Goal: Check status: Check status

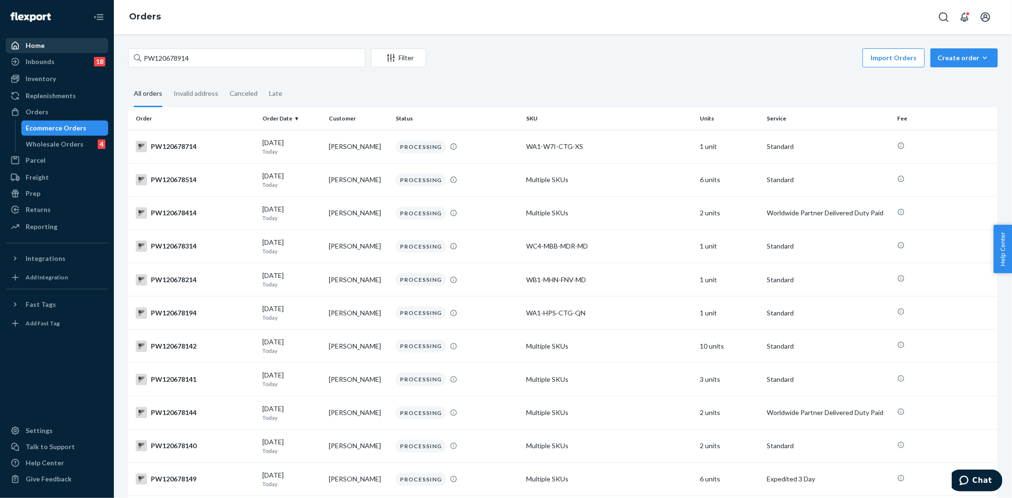
click at [60, 45] on div "Home" at bounding box center [57, 45] width 101 height 13
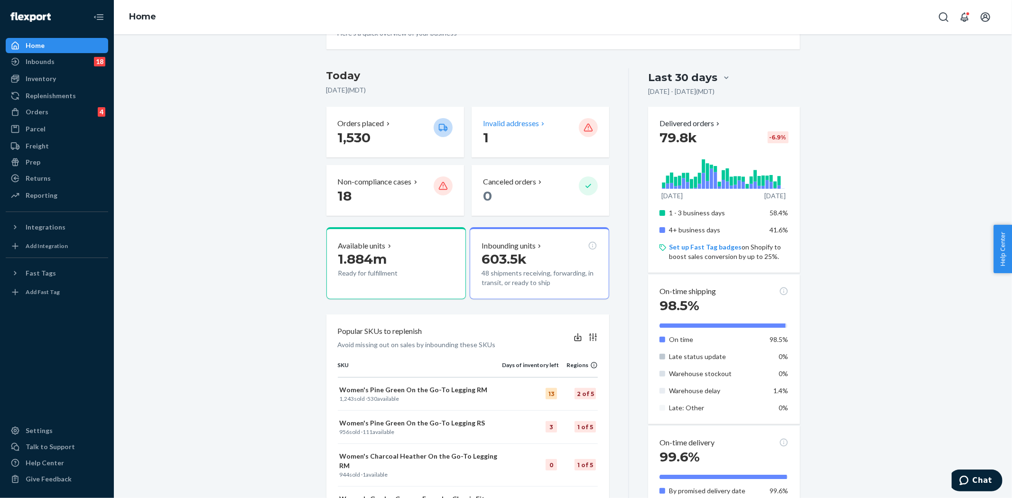
scroll to position [158, 0]
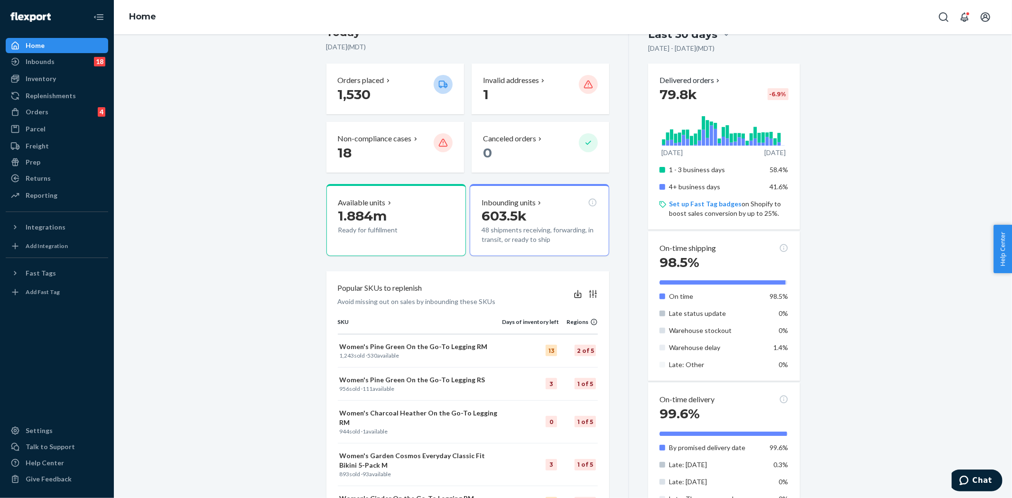
click at [659, 312] on div at bounding box center [662, 314] width 6 height 6
click at [661, 328] on div at bounding box center [662, 331] width 6 height 6
click at [659, 352] on div "On time 98.5% Late status update 0% Warehouse stockout 0% Warehouse delay 1.4% …" at bounding box center [723, 330] width 129 height 85
click at [660, 364] on div at bounding box center [662, 365] width 6 height 6
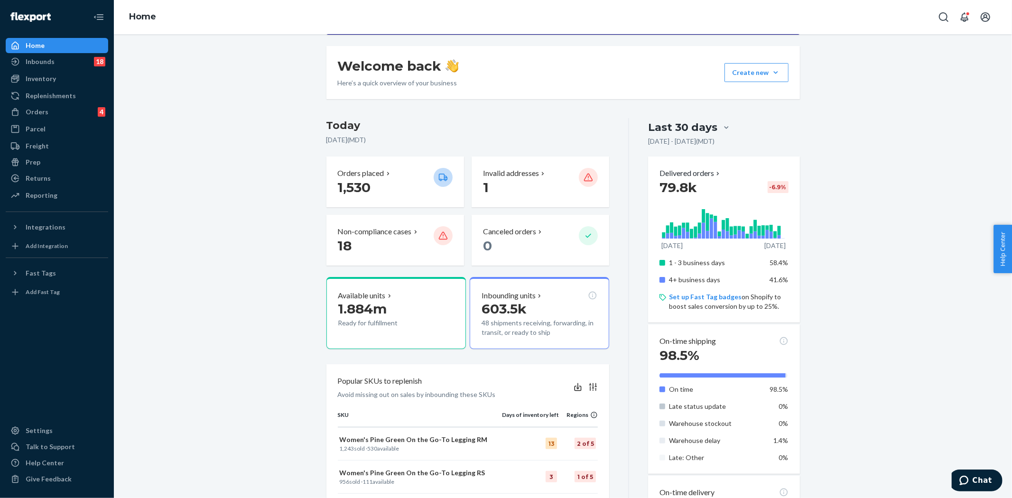
scroll to position [65, 0]
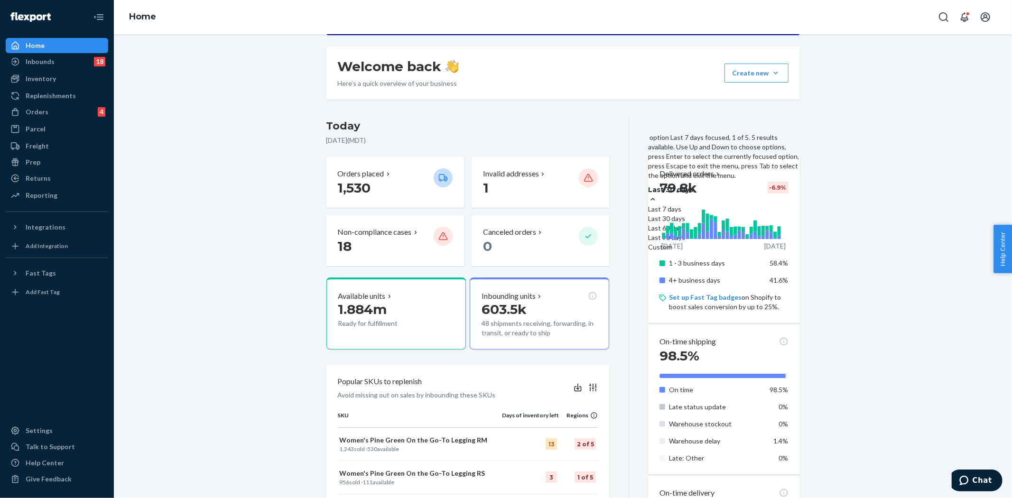
click at [704, 204] on div "Last 7 days" at bounding box center [723, 208] width 151 height 9
click at [646, 190] on input "option Last 7 days focused, 1 of 5. 5 results available. Use Up and Down to cho…" at bounding box center [646, 190] width 0 height 0
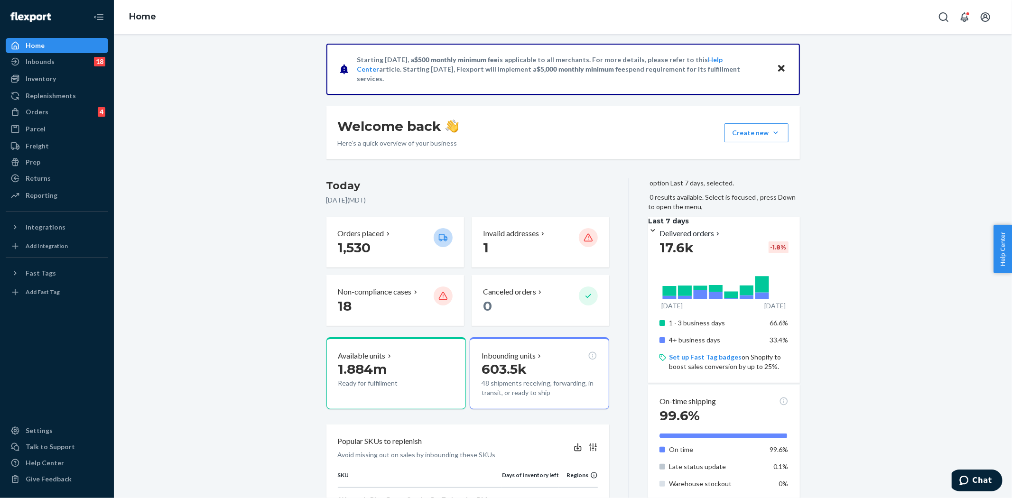
scroll to position [0, 0]
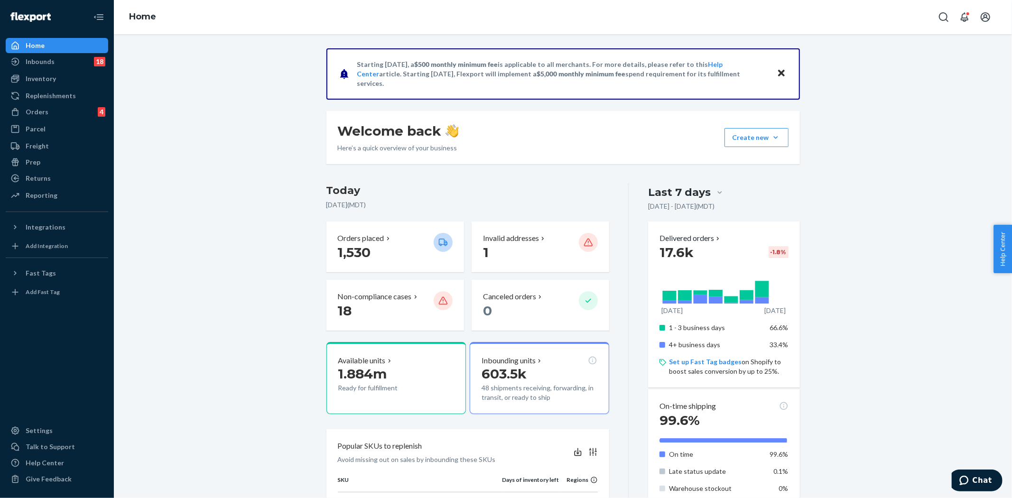
click at [50, 42] on div "Home" at bounding box center [57, 45] width 101 height 13
click at [42, 114] on div "Orders" at bounding box center [37, 111] width 23 height 9
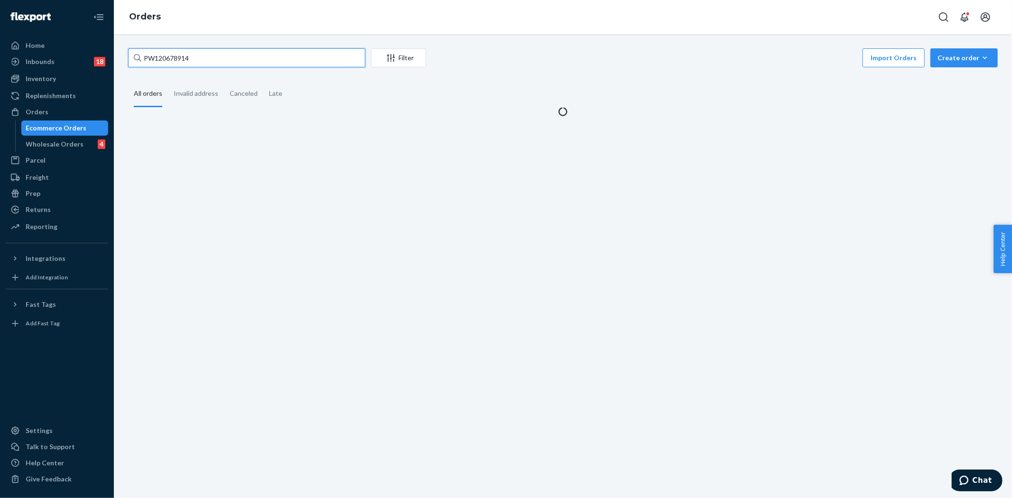
click at [265, 64] on input "PW120678914" at bounding box center [246, 57] width 237 height 19
paste input "[EMAIL_ADDRESS][DOMAIN_NAME]"
type input "[EMAIL_ADDRESS][DOMAIN_NAME]"
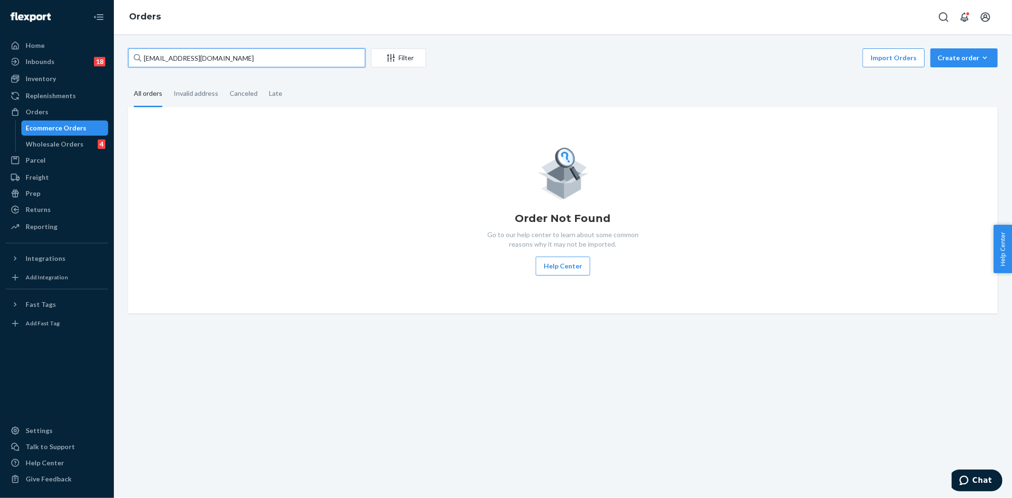
drag, startPoint x: 272, startPoint y: 63, endPoint x: 212, endPoint y: 15, distance: 77.7
click at [0, 59] on html "Home Inbounds 18 Shipping Plans Problems 18 Inventory Products Branded Packagin…" at bounding box center [506, 249] width 1012 height 498
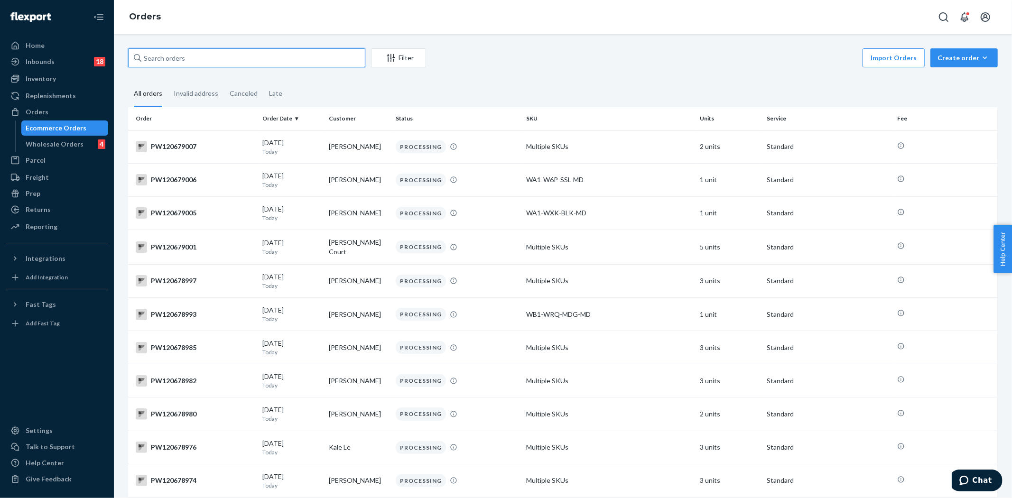
click at [215, 54] on input "text" at bounding box center [246, 57] width 237 height 19
paste input "PW120640909"
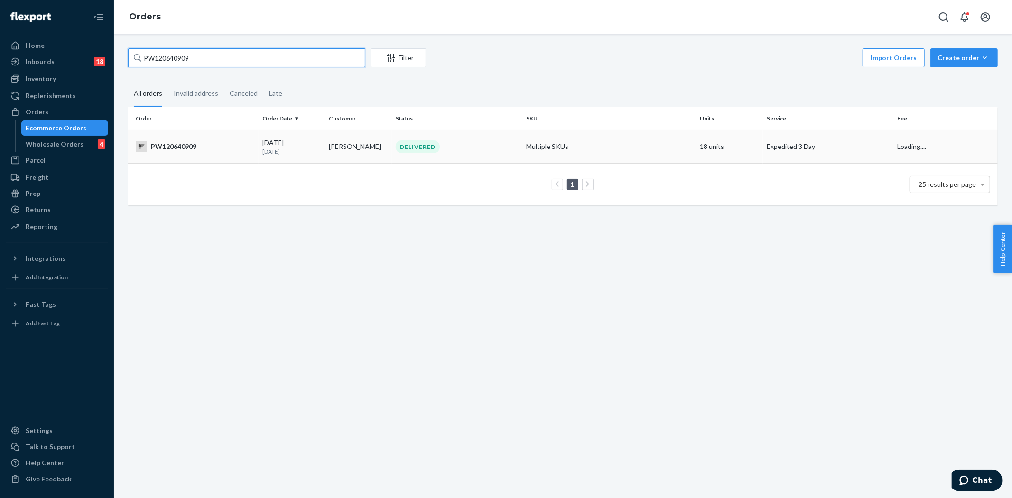
type input "PW120640909"
click at [243, 144] on div "PW120640909" at bounding box center [195, 146] width 119 height 11
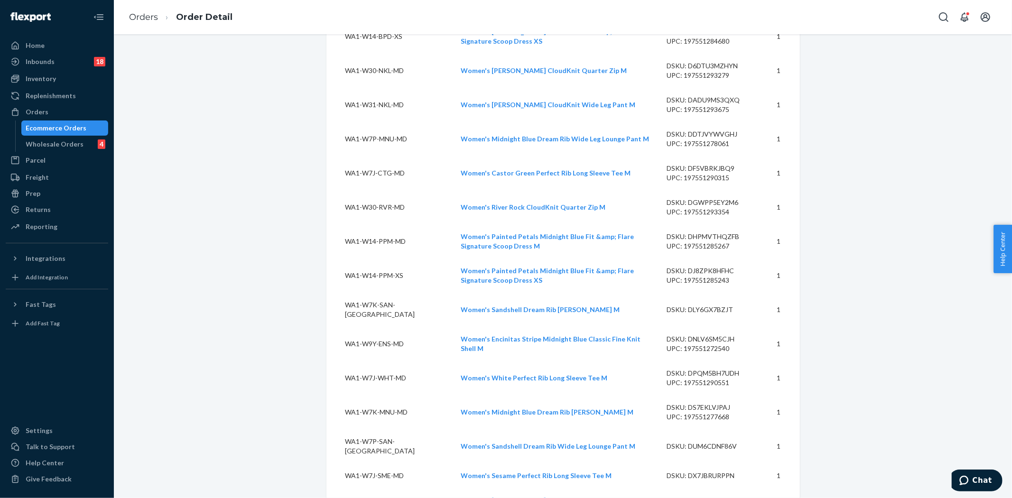
scroll to position [1235, 0]
